Goal: Transaction & Acquisition: Purchase product/service

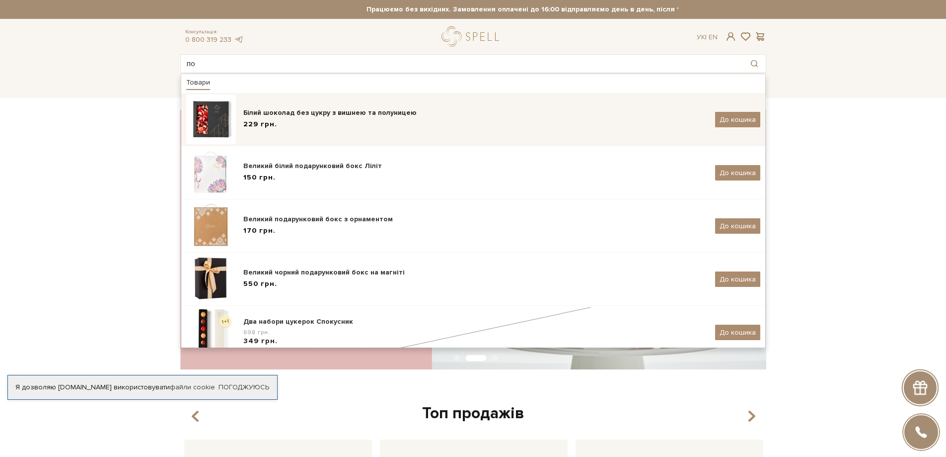
type input "по"
click at [324, 123] on div "229 грн." at bounding box center [475, 124] width 464 height 10
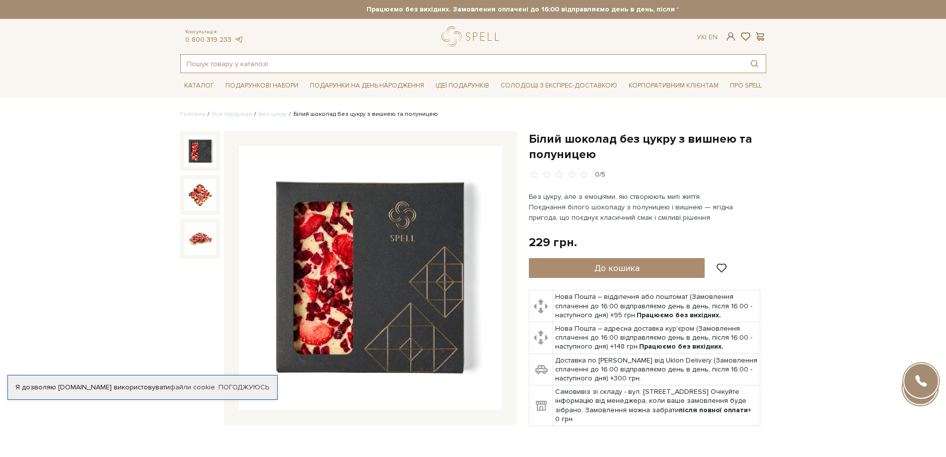
click at [267, 64] on input "text" at bounding box center [462, 64] width 562 height 18
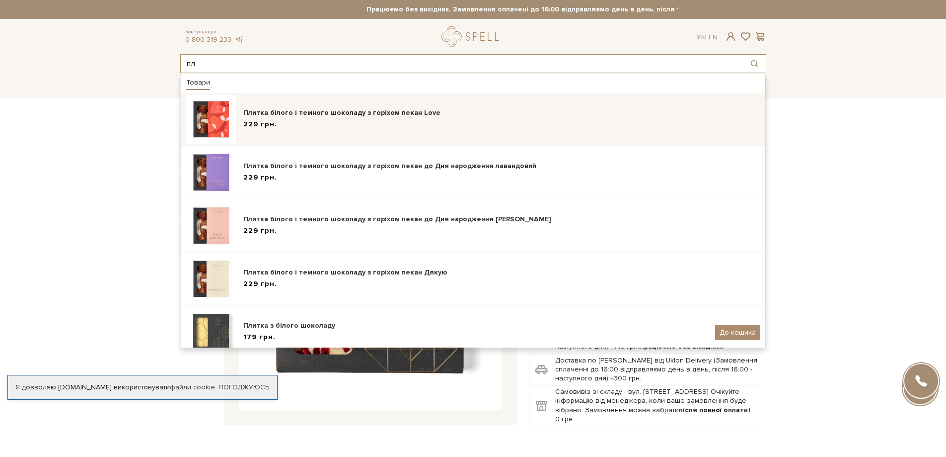
type input "пл"
click at [297, 110] on div "Плитка білого і темного шоколаду з горіхом пекан Love" at bounding box center [501, 113] width 517 height 10
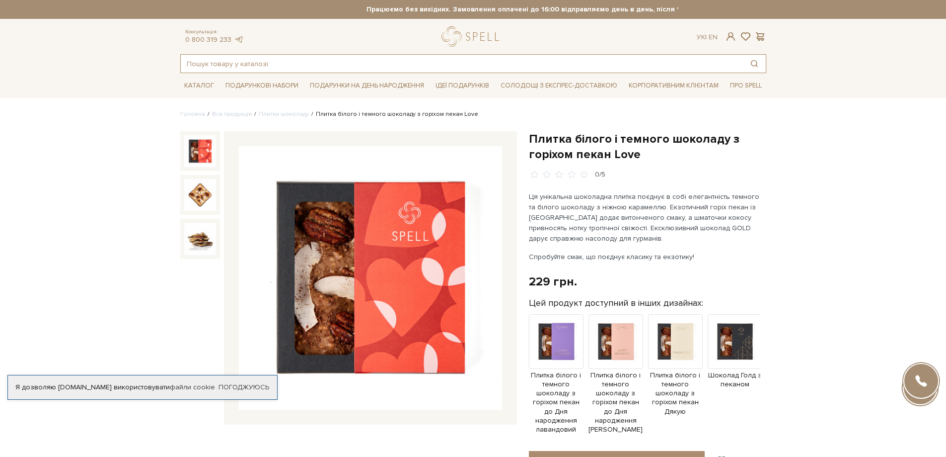
click at [338, 62] on input "text" at bounding box center [462, 64] width 562 height 18
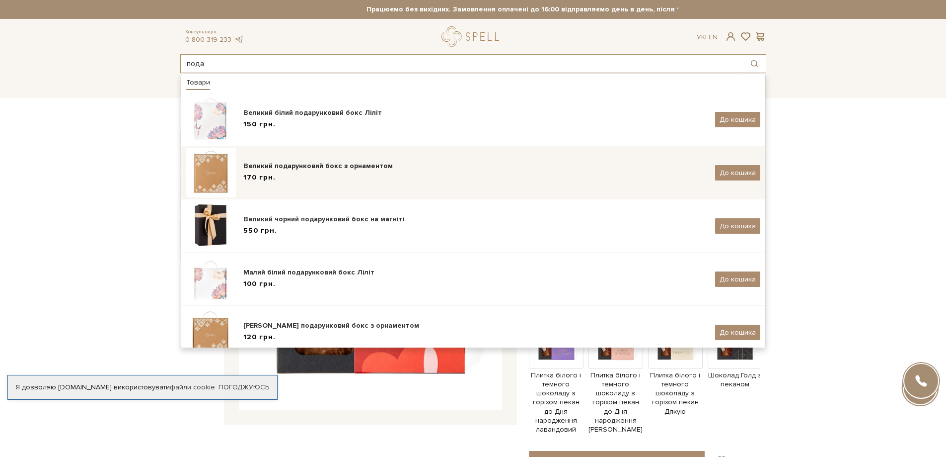
type input "пода"
click at [604, 187] on div "Великий подарунковий бокс з орнаментом 170 грн. До кошика" at bounding box center [473, 173] width 574 height 50
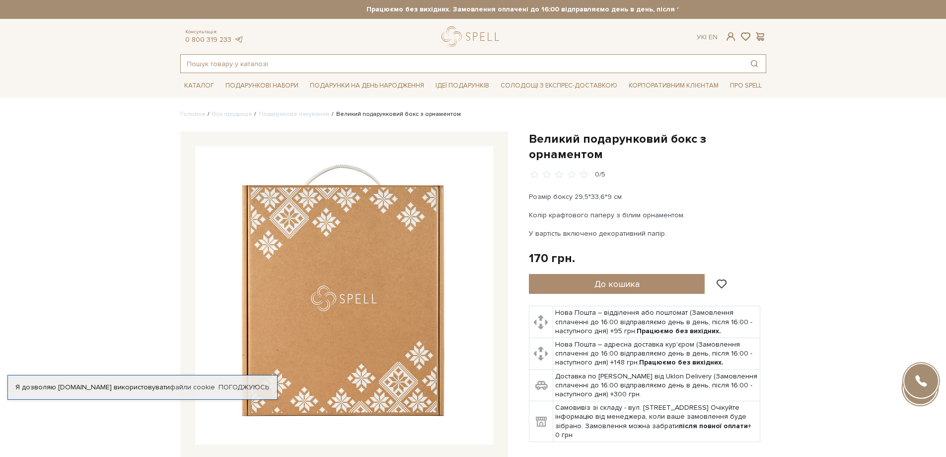
click at [354, 66] on input "text" at bounding box center [462, 64] width 562 height 18
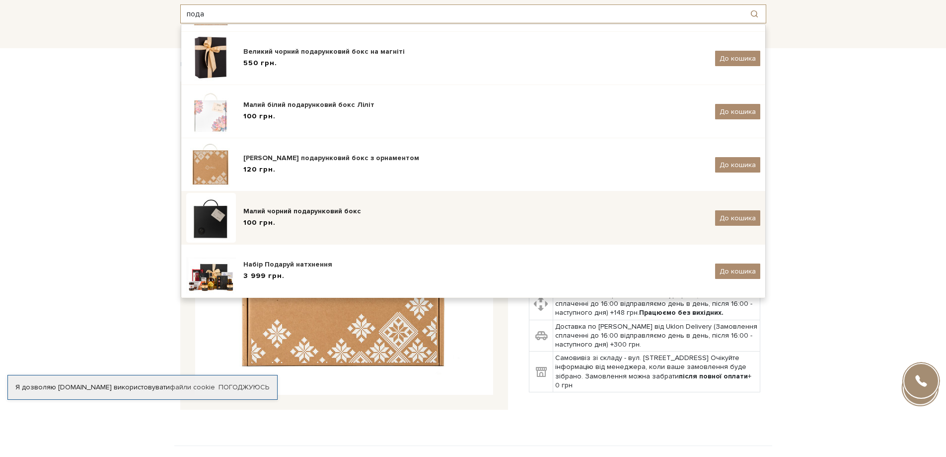
scroll to position [135, 0]
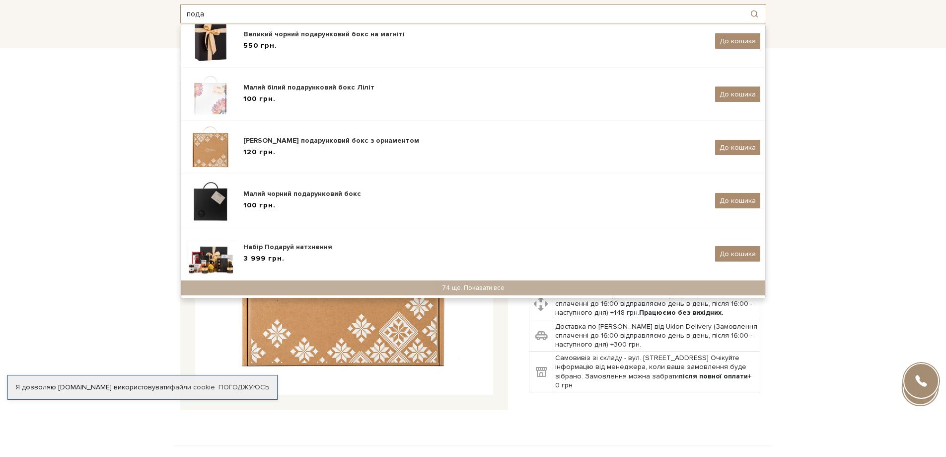
type input "пода"
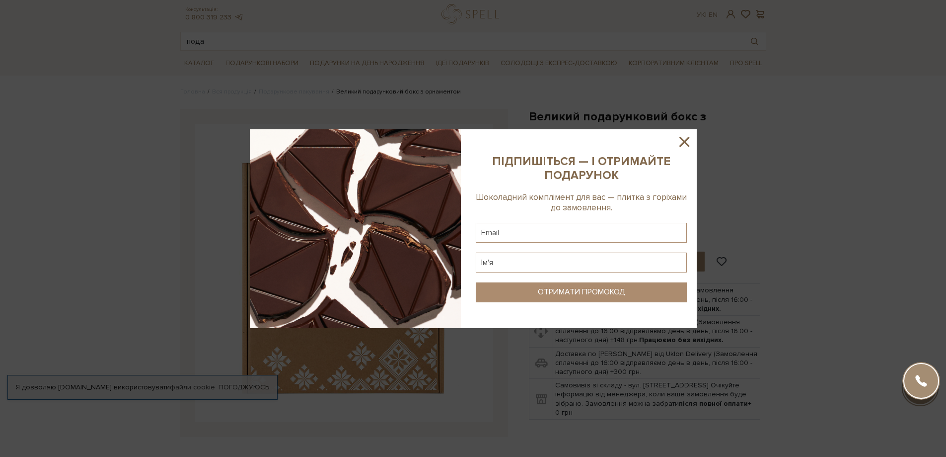
scroll to position [0, 0]
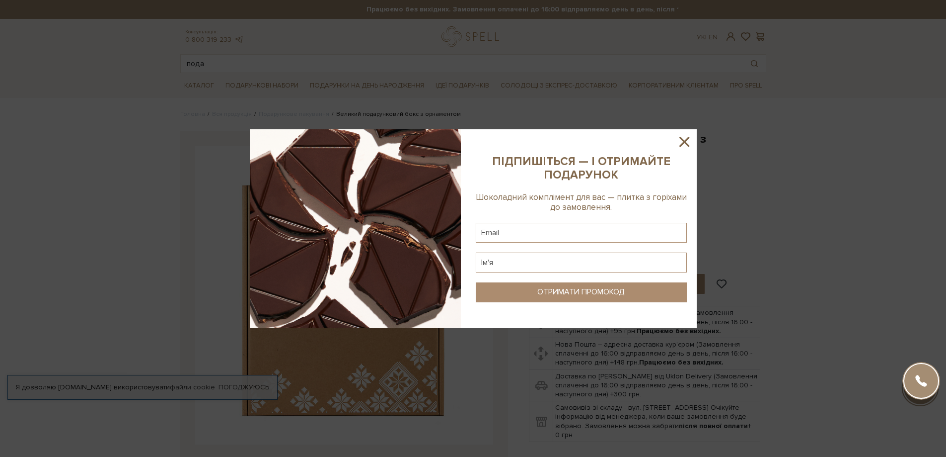
click at [683, 139] on icon at bounding box center [685, 142] width 10 height 10
